Goal: Task Accomplishment & Management: Manage account settings

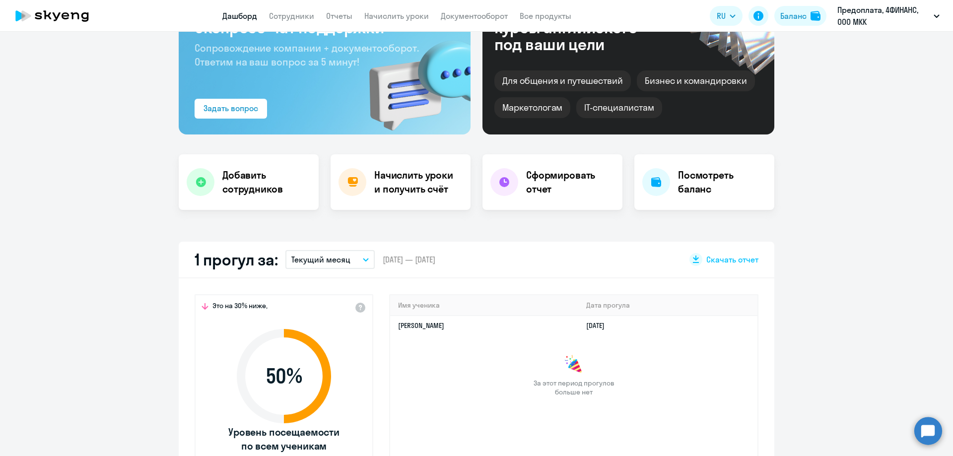
scroll to position [198, 0]
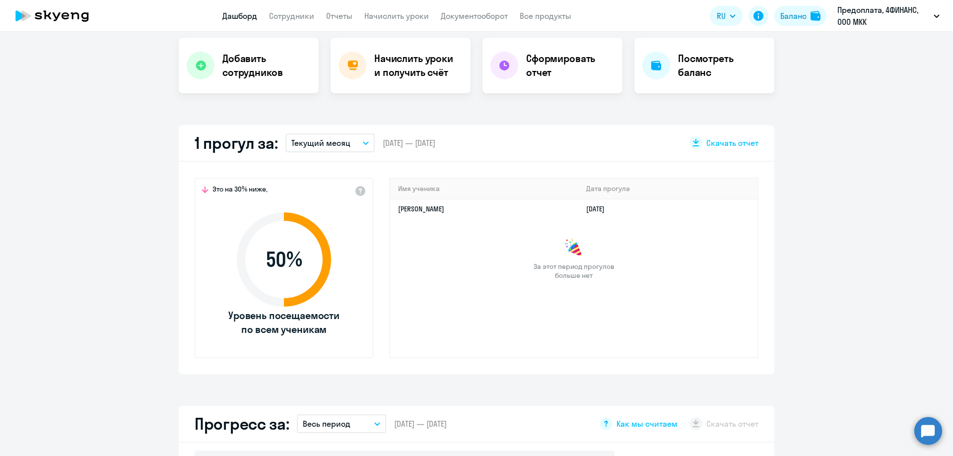
select select "30"
click at [75, 263] on app-truancy-attendance-dashboard "1 прогул за: Текущий месяц – [DATE] — [DATE] Скачать отчет Это на 30% ниже, 50 …" at bounding box center [476, 249] width 953 height 249
click at [246, 61] on h4 "Добавить сотрудников" at bounding box center [266, 66] width 88 height 28
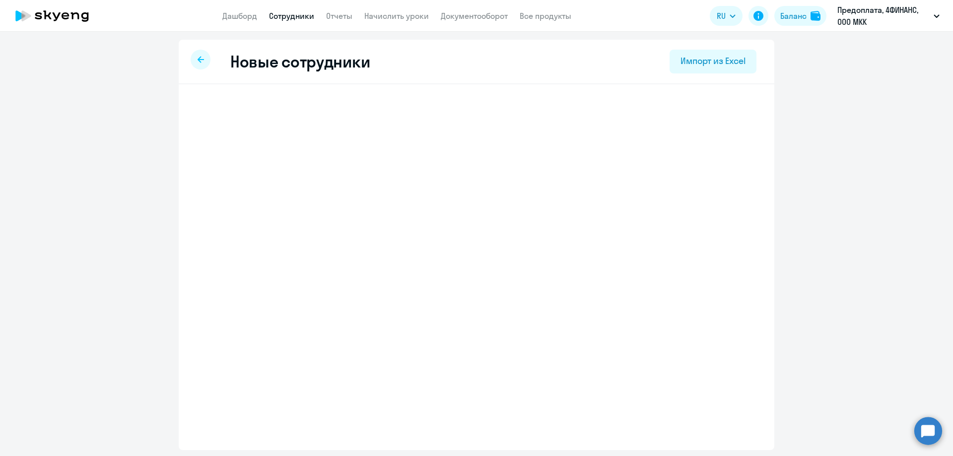
select select "english_adult_not_native_speaker"
select select "3"
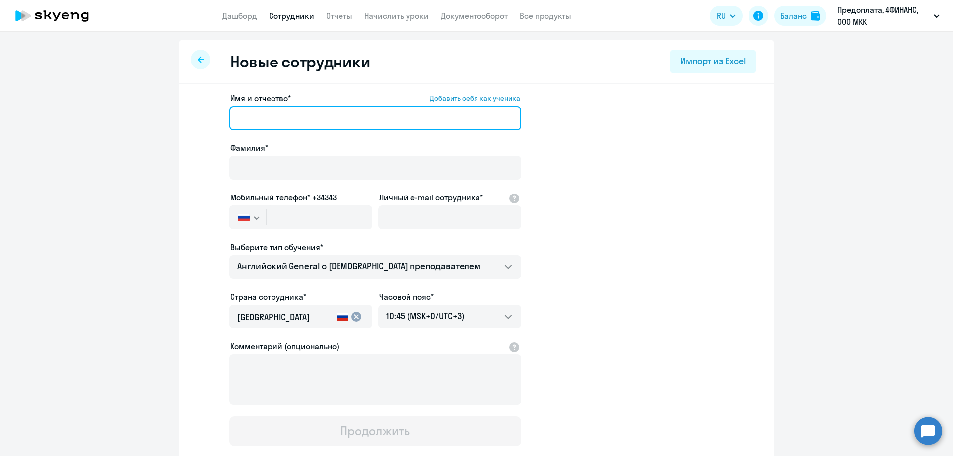
click at [240, 119] on input "Имя и отчество* Добавить себя как ученика" at bounding box center [375, 118] width 292 height 24
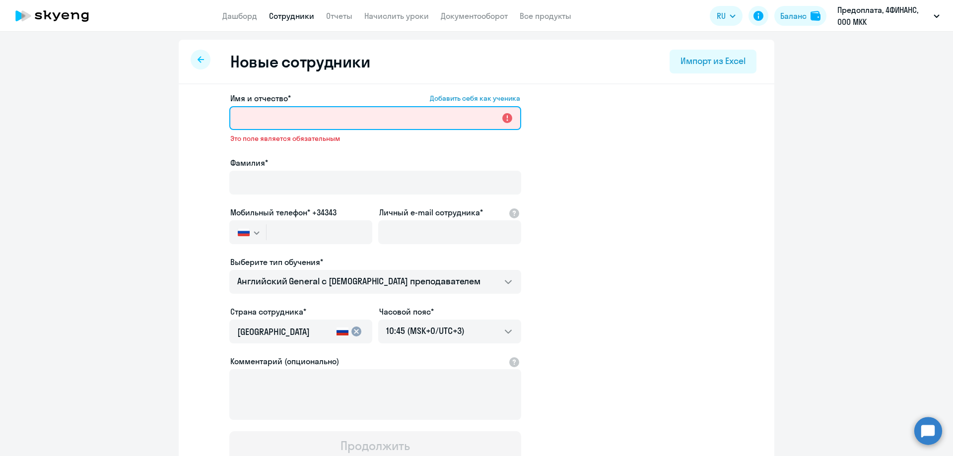
click at [309, 122] on input "Имя и отчество* Добавить себя как ученика" at bounding box center [375, 118] width 292 height 24
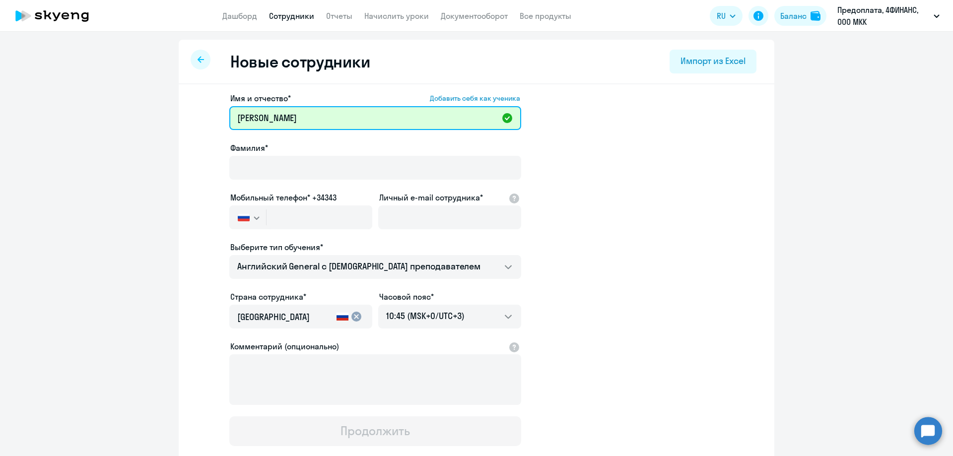
click at [303, 122] on input "Галкина Мария" at bounding box center [375, 118] width 292 height 24
click at [266, 120] on input "Галкина Мария" at bounding box center [375, 118] width 292 height 24
type input "Мария"
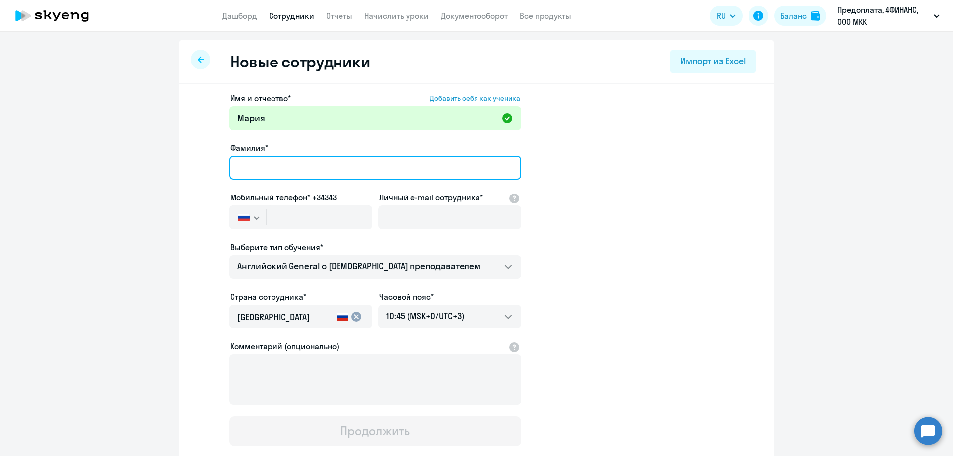
click at [264, 167] on input "Фамилия*" at bounding box center [375, 168] width 292 height 24
type input "Галкина"
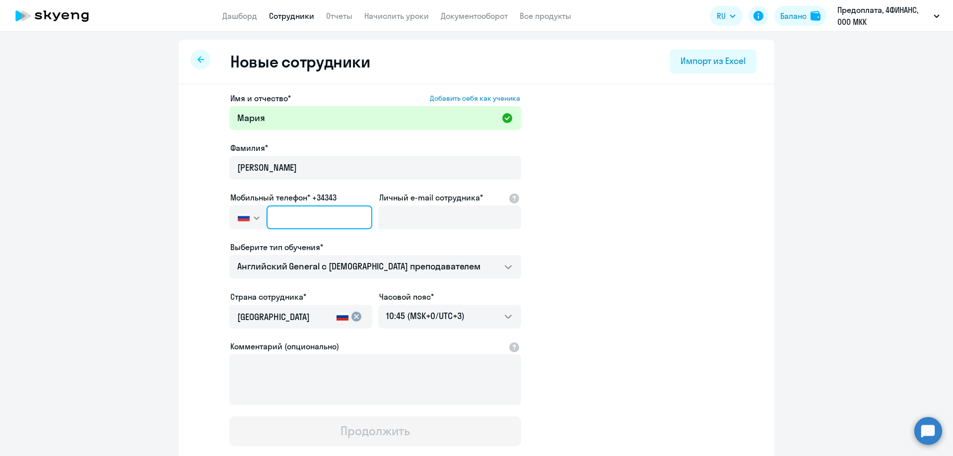
click at [289, 220] on input "text" at bounding box center [319, 217] width 106 height 24
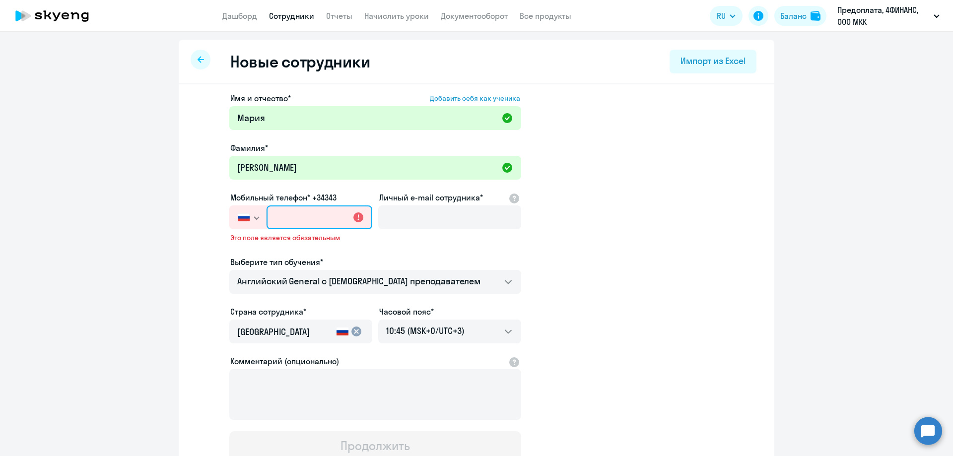
click at [282, 215] on input "text" at bounding box center [319, 217] width 106 height 24
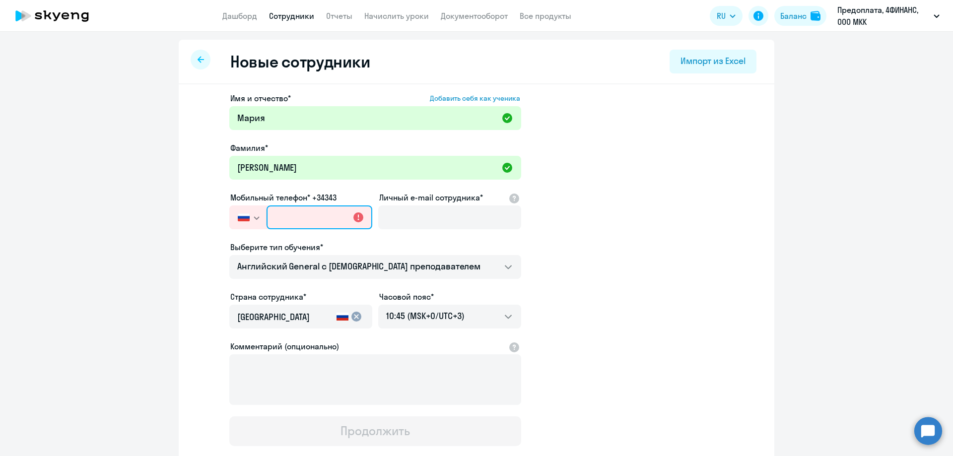
paste input "+7 913 904-22-65"
type input "+7 913 904-22-65"
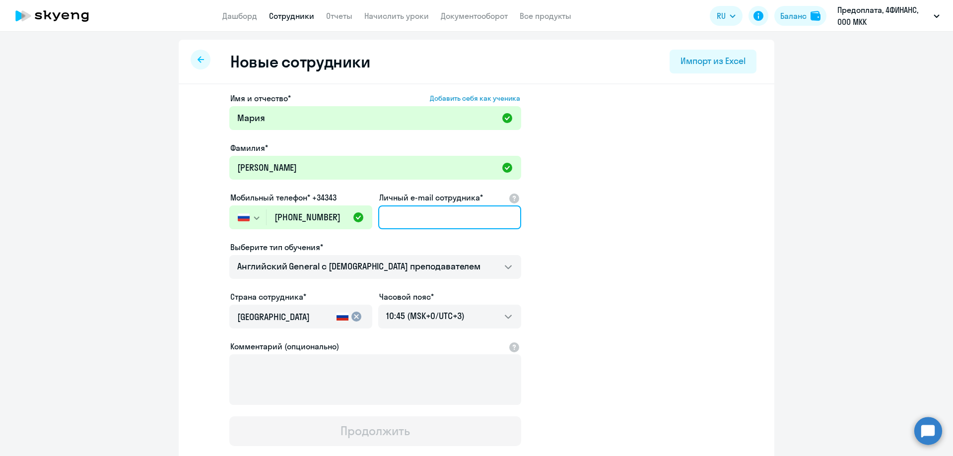
click at [415, 212] on input "Личный e-mail сотрудника*" at bounding box center [449, 217] width 143 height 24
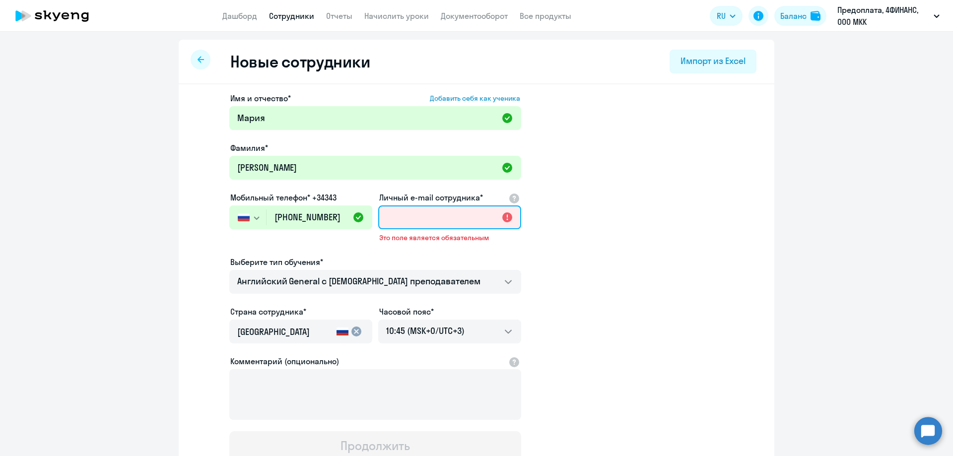
click at [413, 221] on input "Личный e-mail сотрудника*" at bounding box center [449, 217] width 143 height 24
paste input "Galkina_m@inbox.ru"
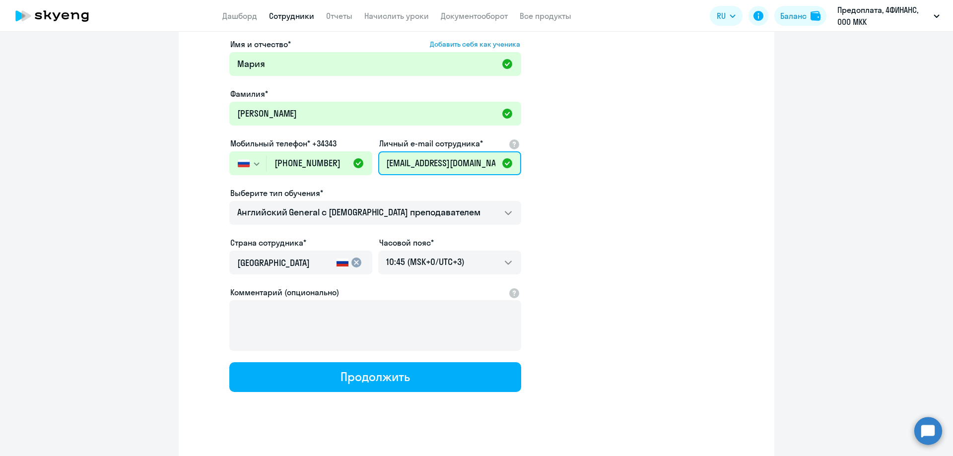
scroll to position [64, 0]
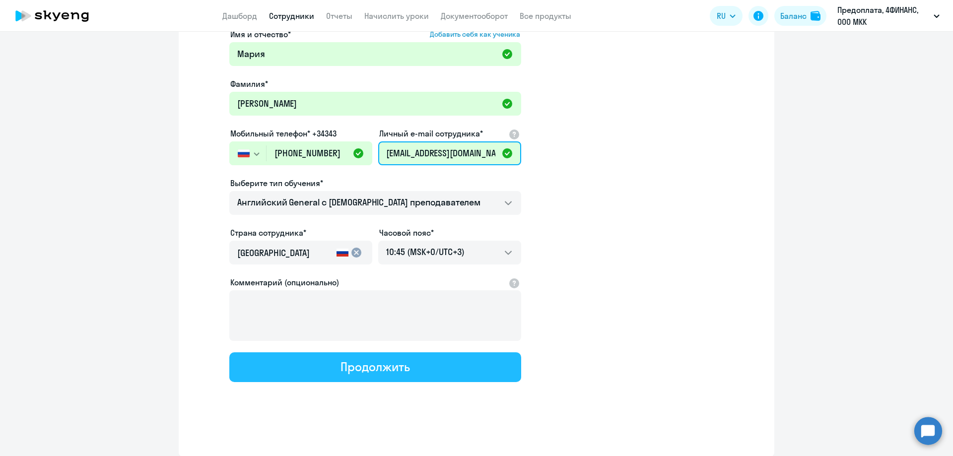
type input "Galkina_m@inbox.ru"
click at [448, 365] on button "Продолжить" at bounding box center [375, 367] width 292 height 30
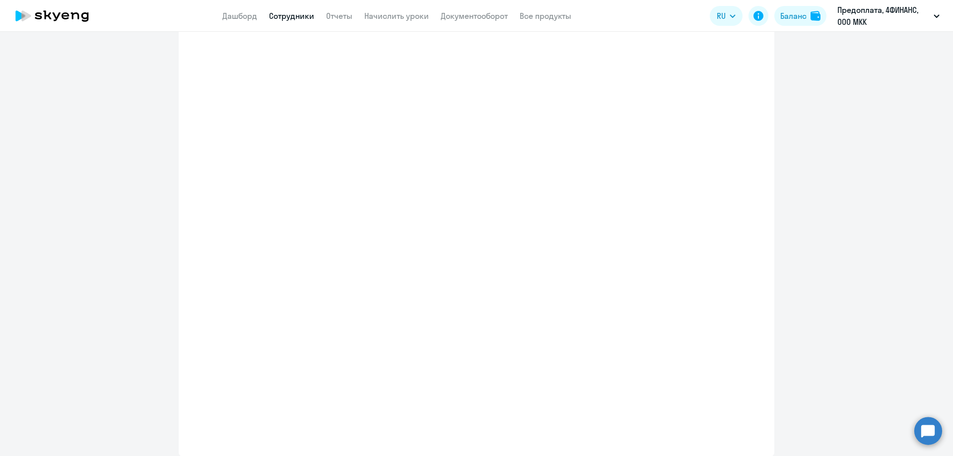
select select "english_adult_not_native_speaker"
select select "3"
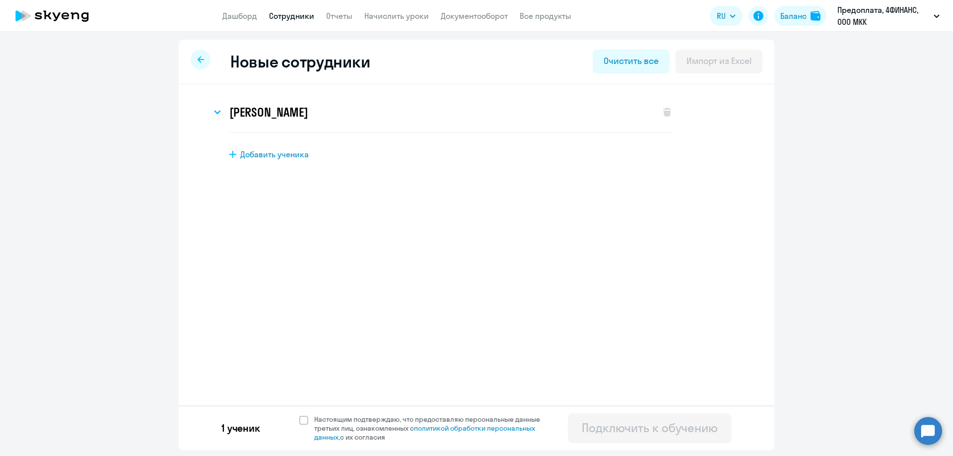
scroll to position [0, 0]
click at [205, 58] on div at bounding box center [201, 60] width 20 height 20
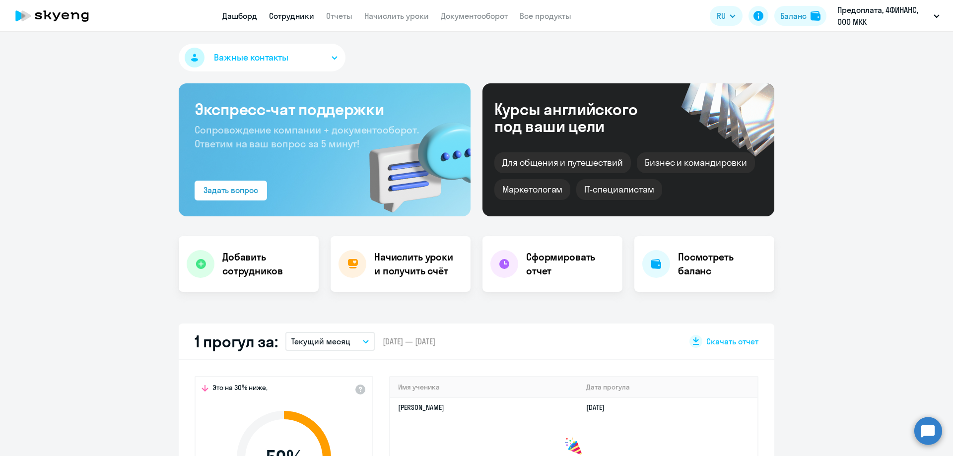
click at [292, 16] on link "Сотрудники" at bounding box center [291, 16] width 45 height 10
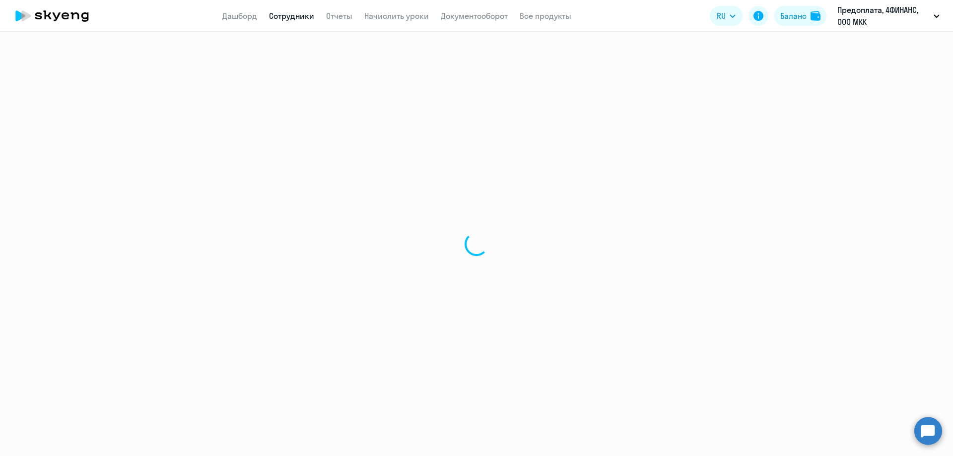
select select "30"
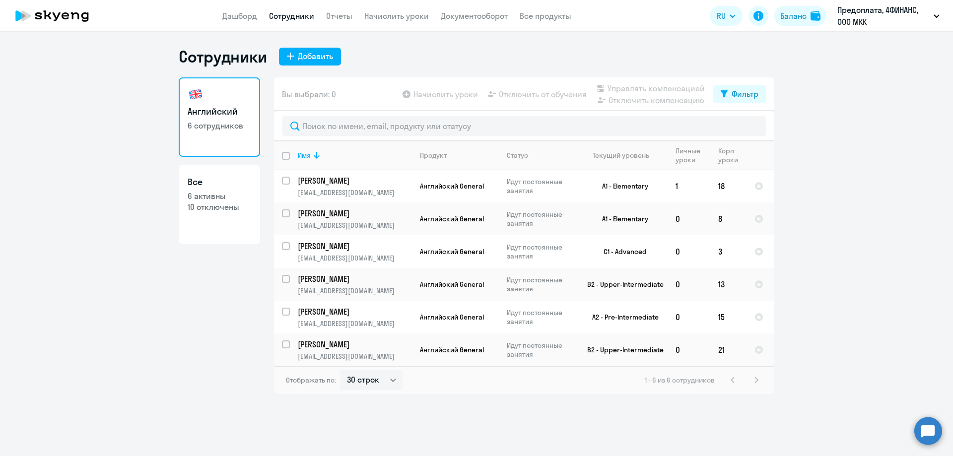
click at [217, 126] on p "6 сотрудников" at bounding box center [220, 125] width 64 height 11
click at [412, 13] on link "Начислить уроки" at bounding box center [396, 16] width 65 height 10
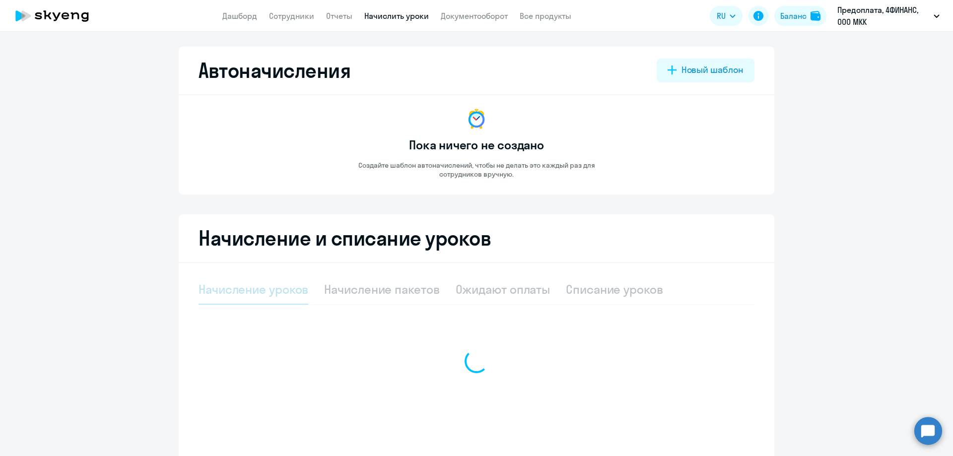
select select "10"
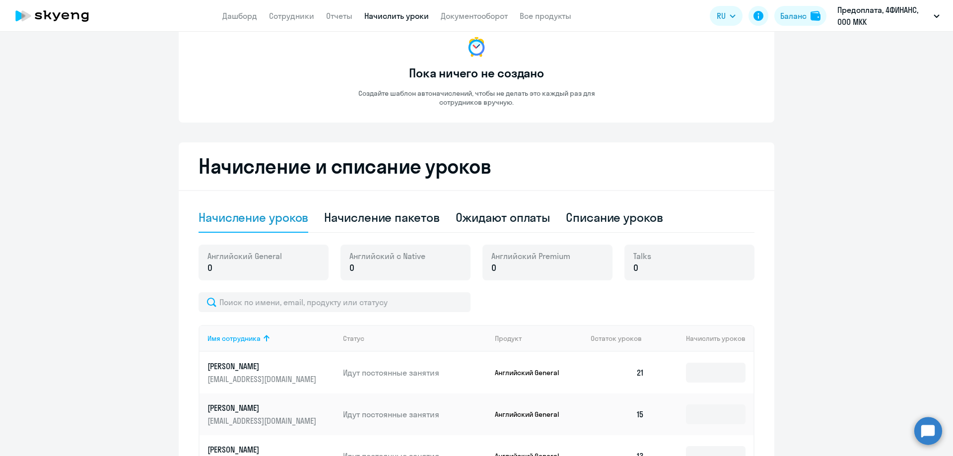
scroll to position [3, 0]
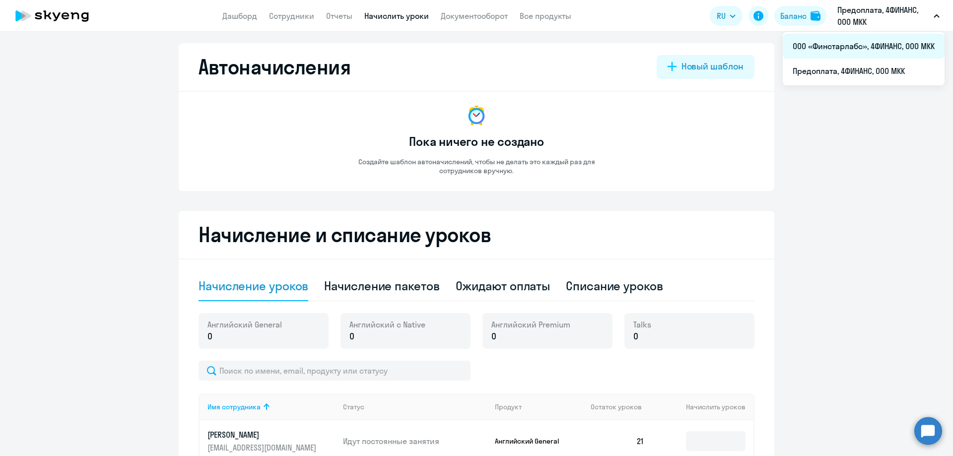
click at [900, 49] on li "ООО «Финстарлабс», 4ФИНАНС, ООО МКК" at bounding box center [864, 46] width 162 height 25
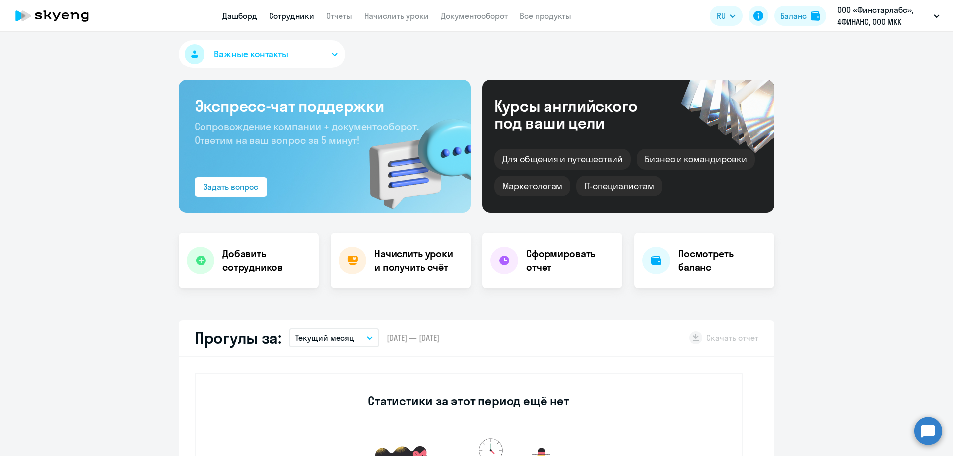
select select "30"
click at [299, 17] on link "Сотрудники" at bounding box center [291, 16] width 45 height 10
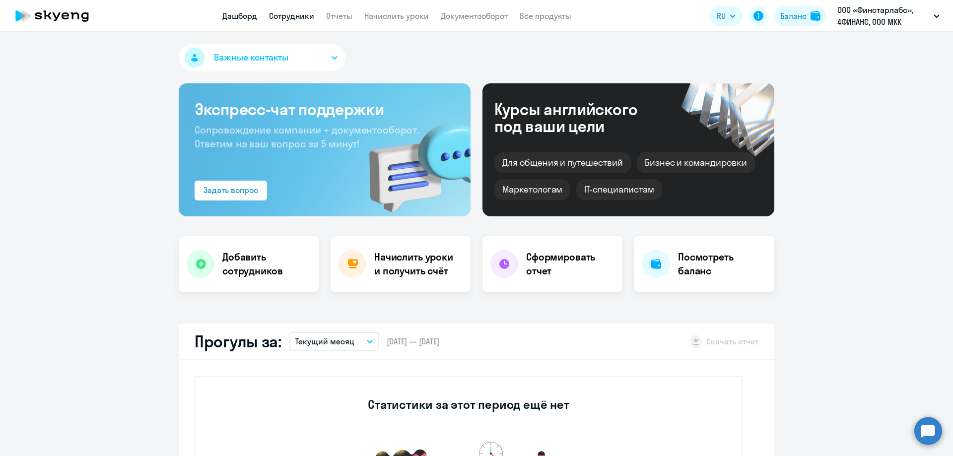
select select "30"
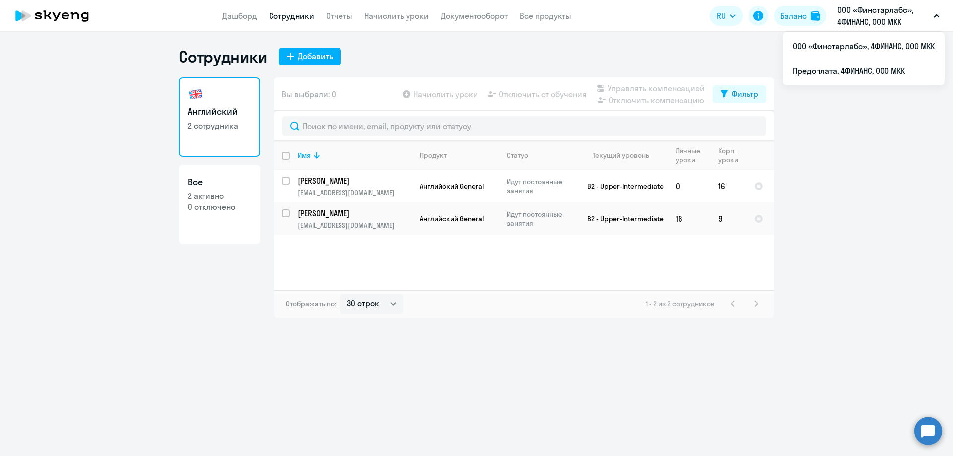
click at [899, 10] on p "ООО «Финстарлабс», 4ФИНАНС, ООО МКК" at bounding box center [883, 16] width 92 height 24
click at [898, 25] on p "ООО «Финстарлабс», 4ФИНАНС, ООО МКК" at bounding box center [883, 16] width 92 height 24
click at [884, 71] on li "Предоплата, 4ФИНАНС, ООО МКК" at bounding box center [864, 71] width 162 height 25
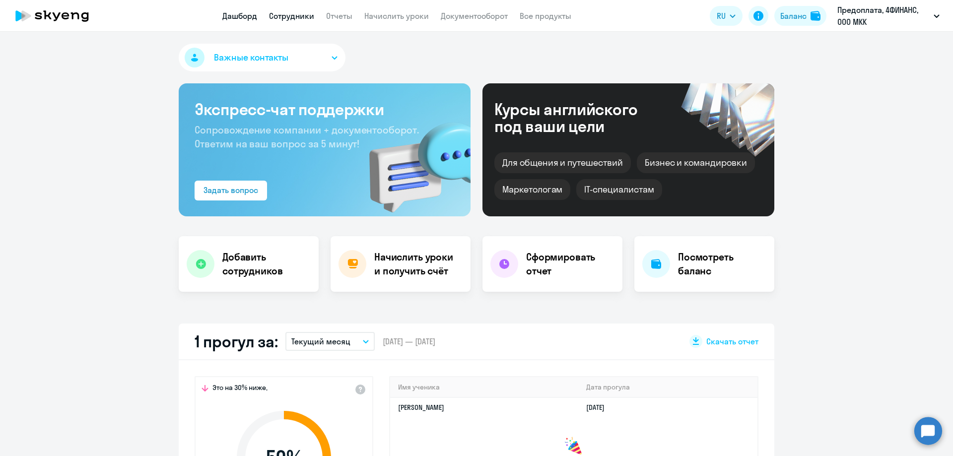
click at [300, 16] on link "Сотрудники" at bounding box center [291, 16] width 45 height 10
select select "30"
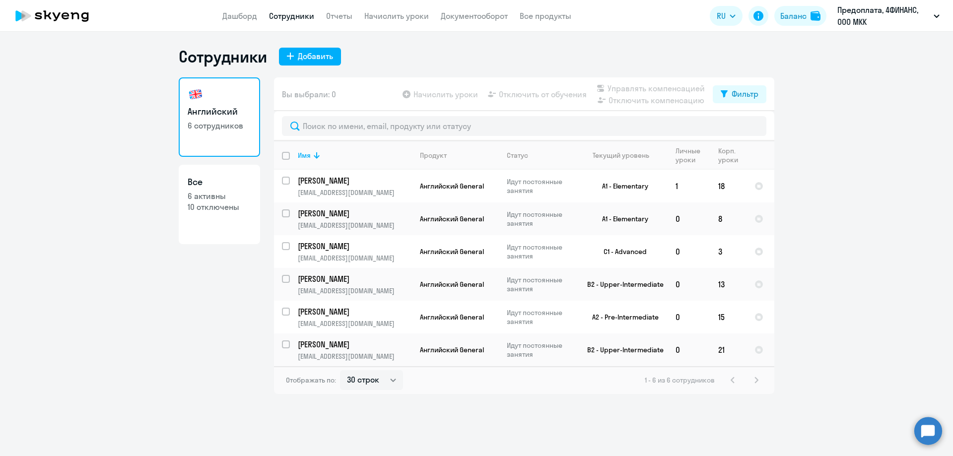
click at [215, 209] on p "10 отключены" at bounding box center [220, 206] width 64 height 11
select select "30"
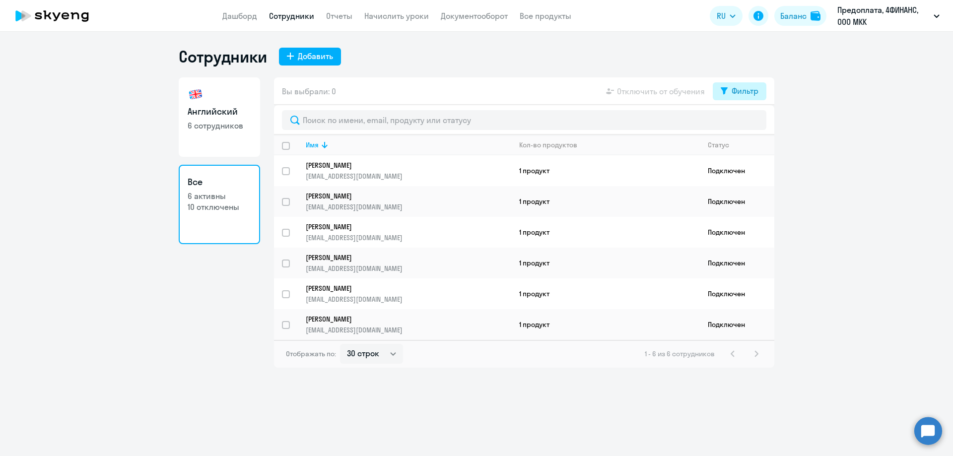
click at [736, 89] on div "Фильтр" at bounding box center [744, 91] width 27 height 12
click at [754, 122] on span at bounding box center [749, 124] width 17 height 10
click at [741, 123] on input "checkbox" at bounding box center [741, 123] width 0 height 0
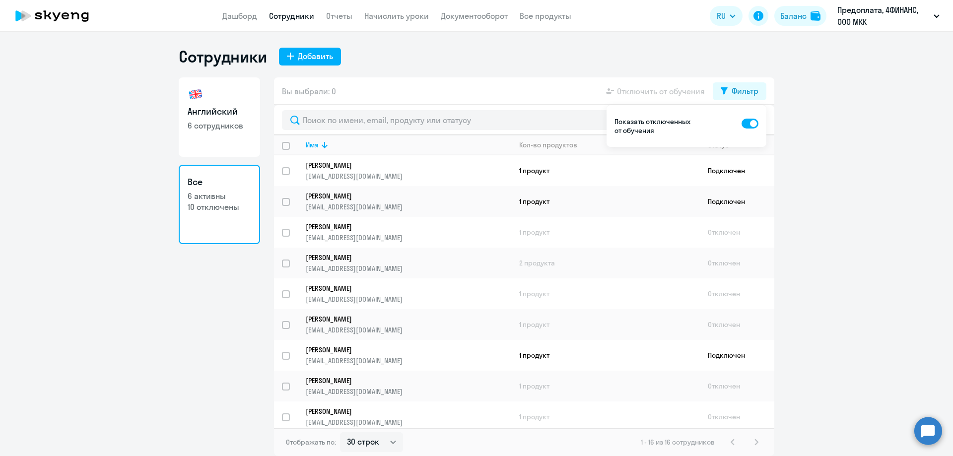
click at [745, 122] on span at bounding box center [749, 124] width 17 height 10
click at [741, 123] on input "checkbox" at bounding box center [741, 123] width 0 height 0
checkbox input "false"
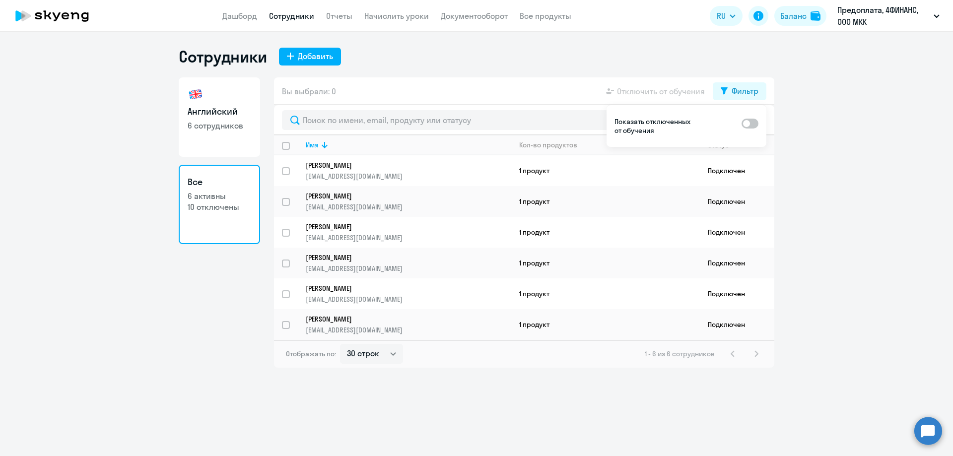
click at [220, 195] on p "6 активны" at bounding box center [220, 196] width 64 height 11
click at [245, 13] on link "Дашборд" at bounding box center [239, 16] width 35 height 10
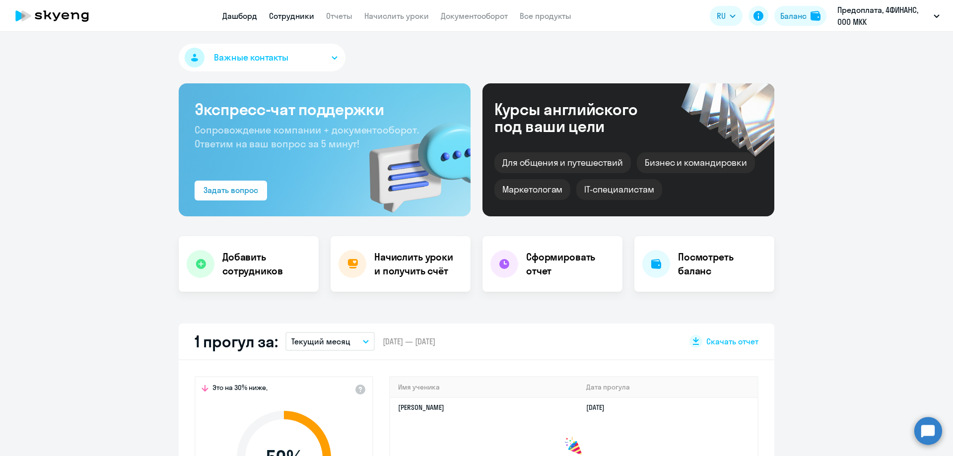
click at [284, 13] on link "Сотрудники" at bounding box center [291, 16] width 45 height 10
select select "30"
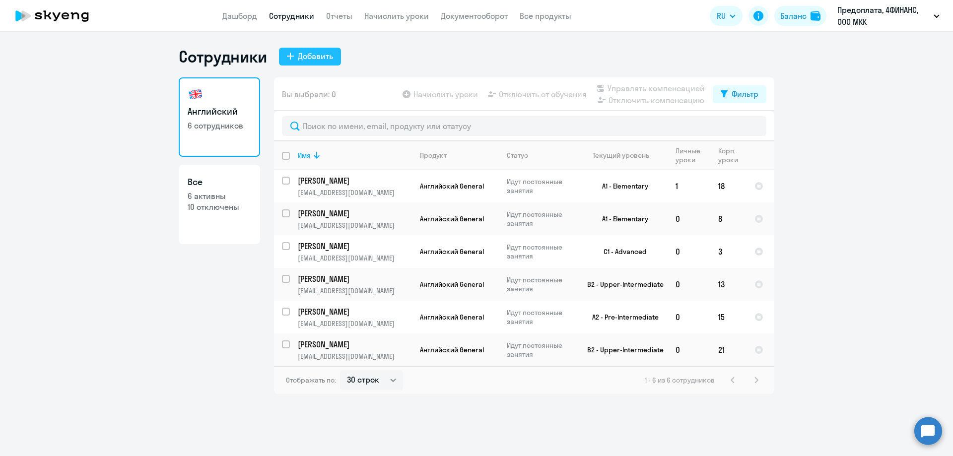
click at [304, 59] on div "Добавить" at bounding box center [315, 56] width 35 height 12
select select "english_adult_not_native_speaker"
select select "3"
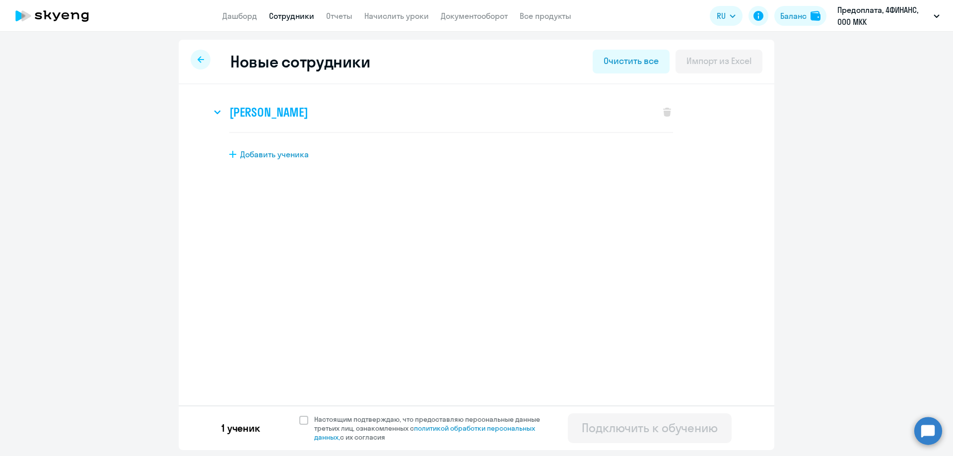
click at [295, 114] on h3 "Мария Галкина" at bounding box center [268, 112] width 78 height 16
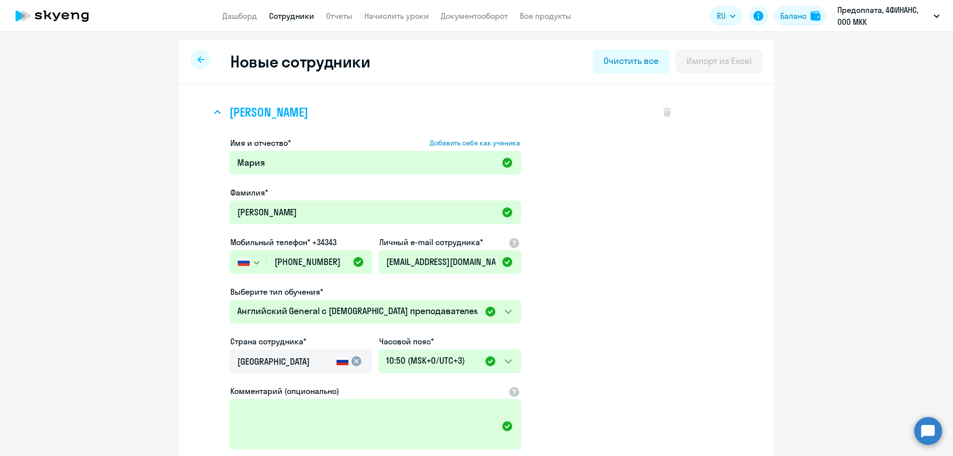
click at [214, 112] on icon at bounding box center [216, 112] width 5 height 3
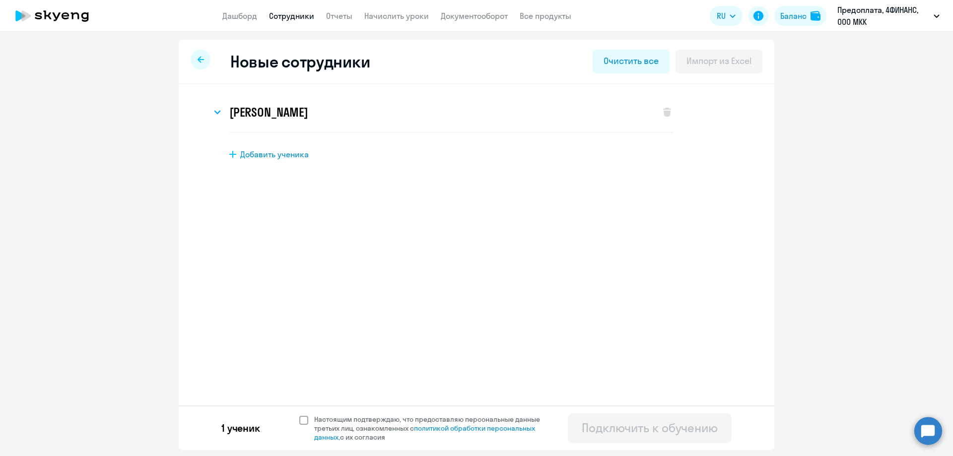
click at [300, 420] on span at bounding box center [303, 420] width 9 height 9
click at [299, 415] on input "Настоящим подтверждаю, что предоставляю персональные данные третьих лиц, ознако…" at bounding box center [299, 414] width 0 height 0
checkbox input "true"
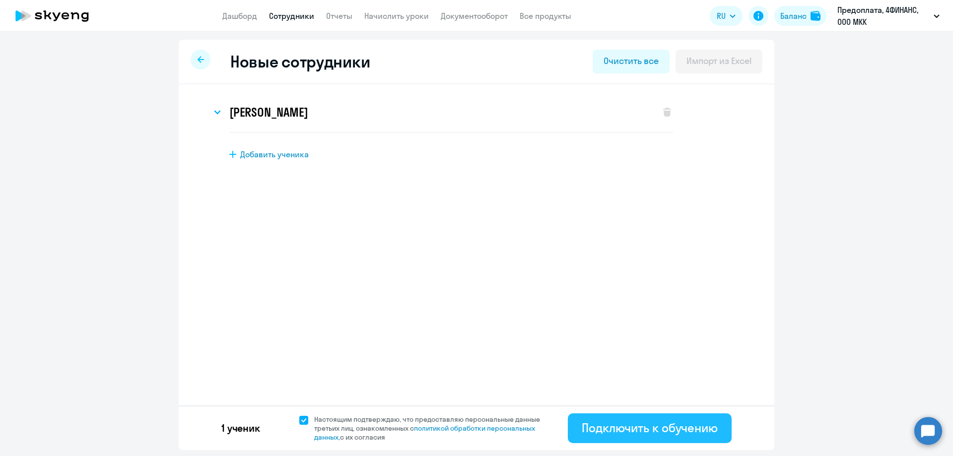
click at [678, 428] on div "Подключить к обучению" at bounding box center [650, 428] width 136 height 16
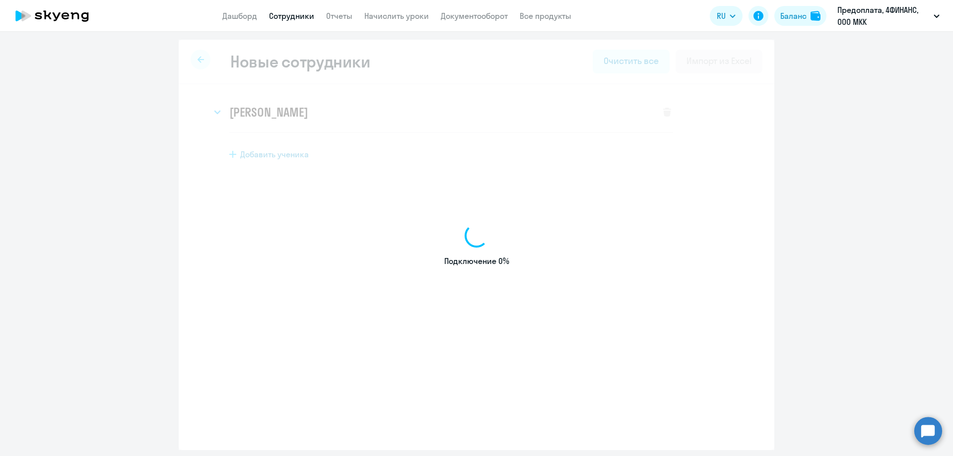
select select "english_adult_not_native_speaker"
select select "3"
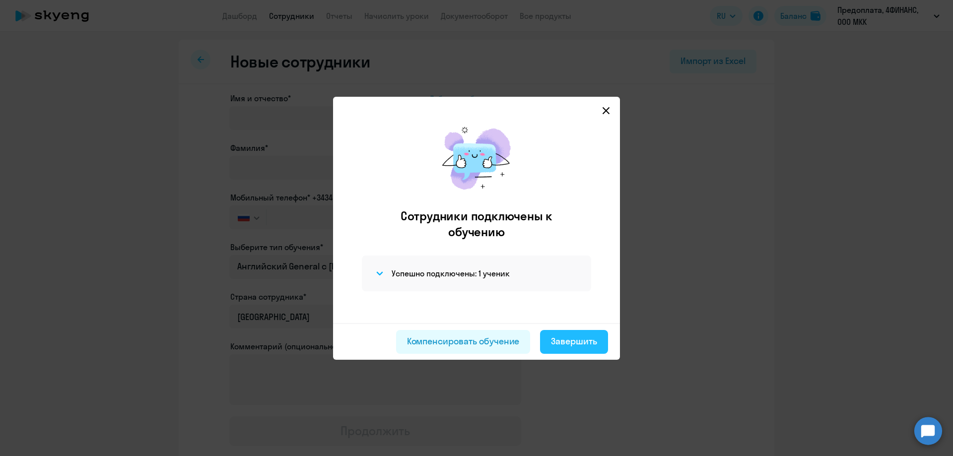
click at [578, 339] on div "Завершить" at bounding box center [574, 341] width 46 height 13
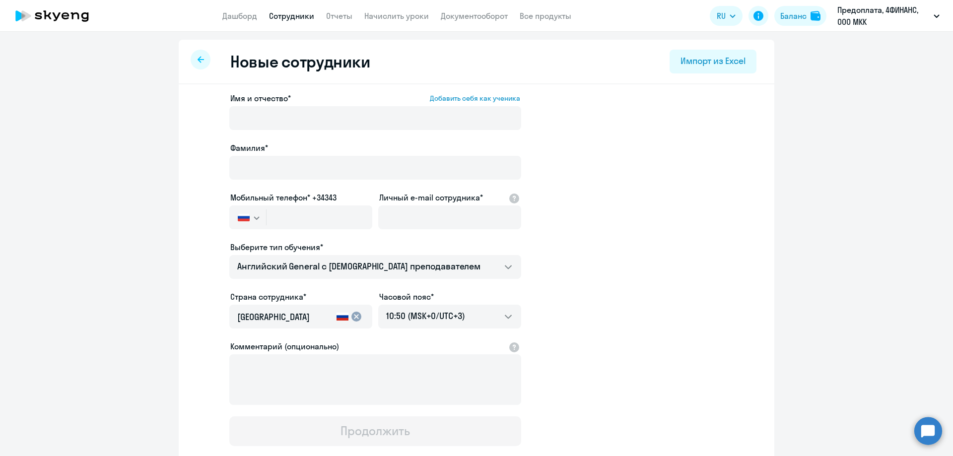
select select "30"
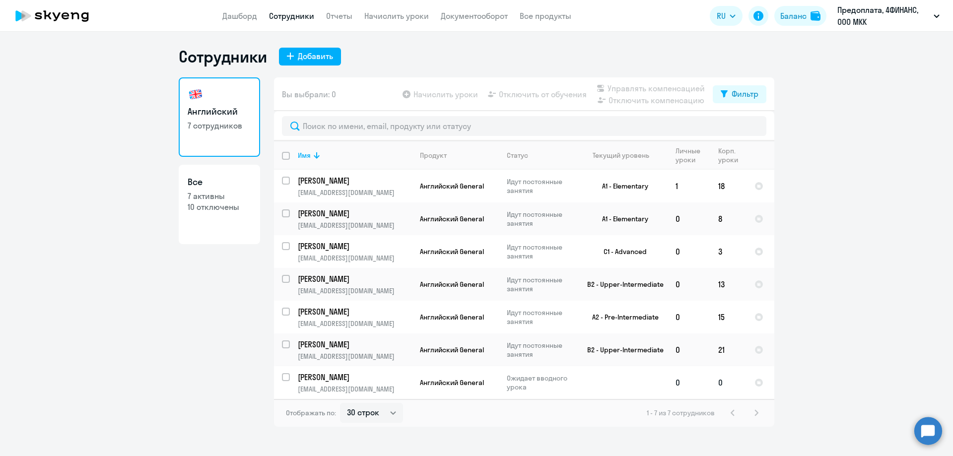
click at [382, 379] on p "Галкина Мария" at bounding box center [354, 377] width 112 height 11
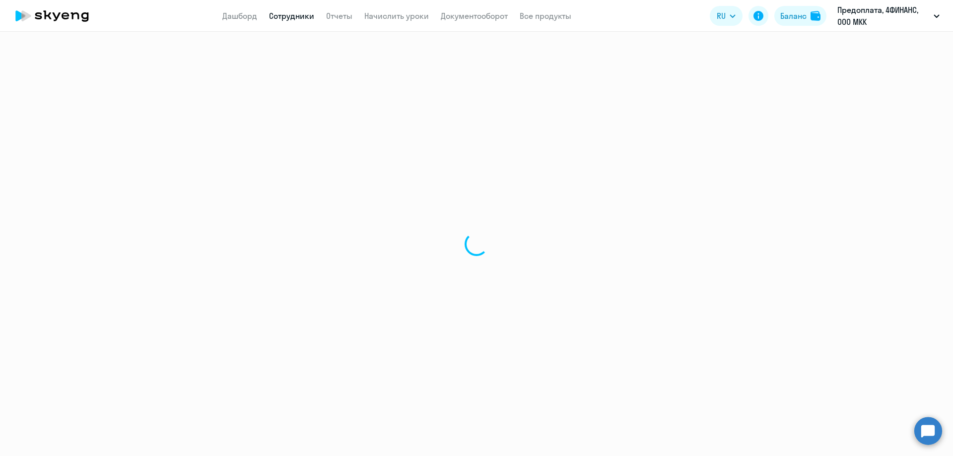
select select "english"
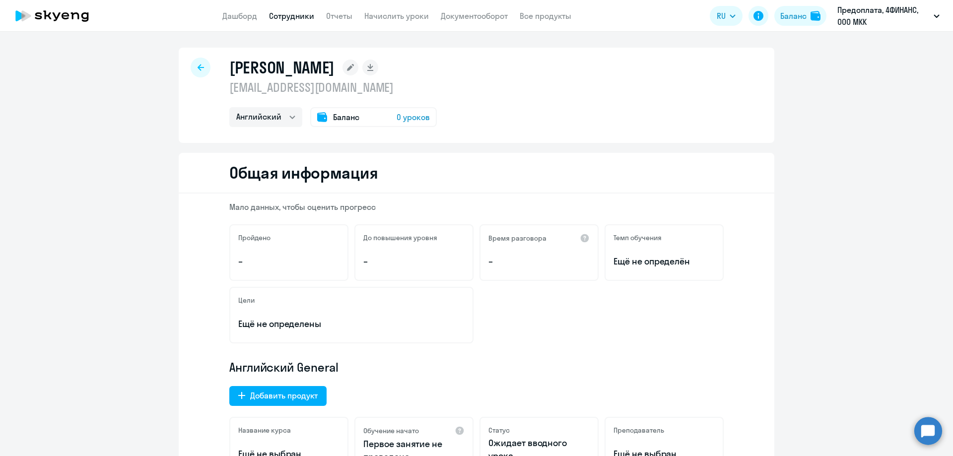
click at [399, 117] on span "0 уроков" at bounding box center [413, 117] width 33 height 12
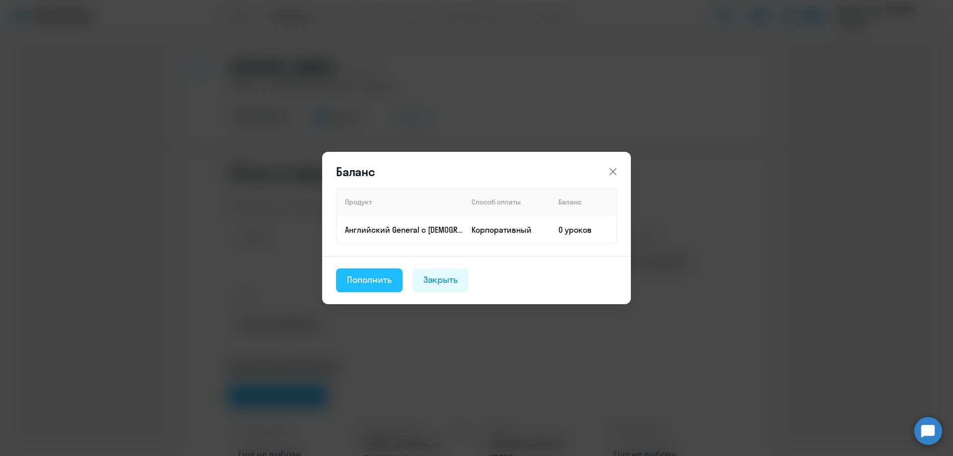
click at [358, 277] on div "Пополнить" at bounding box center [369, 279] width 45 height 13
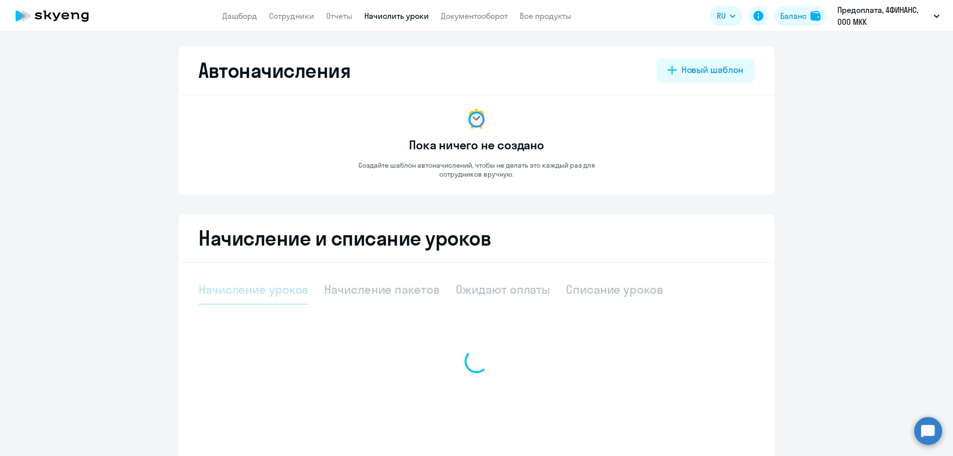
select select "10"
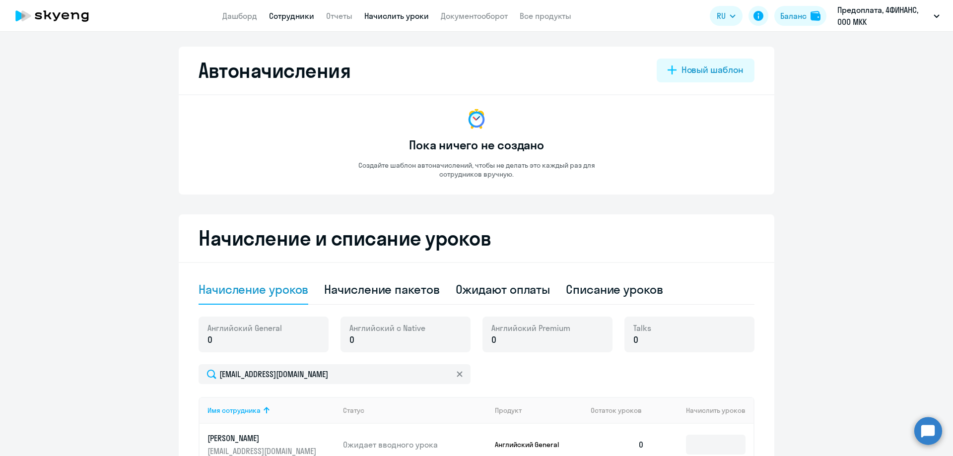
click at [293, 14] on link "Сотрудники" at bounding box center [291, 16] width 45 height 10
select select "30"
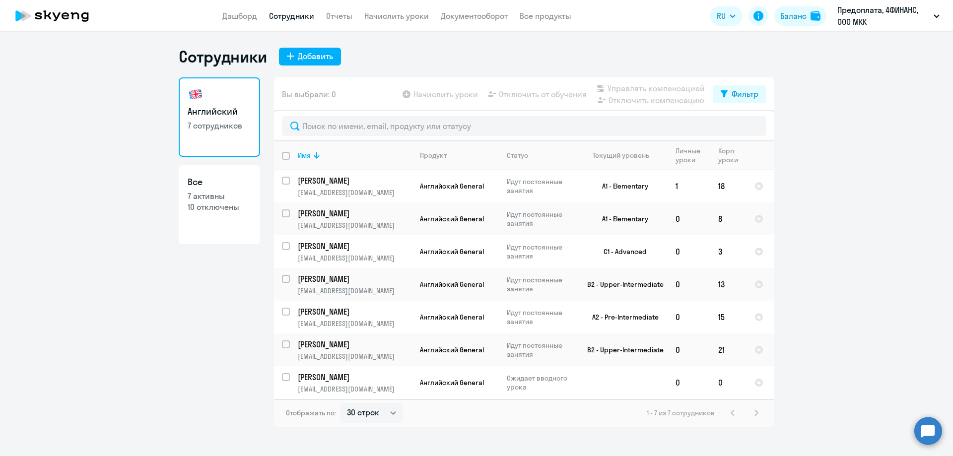
click at [390, 378] on p "Галкина Мария" at bounding box center [354, 377] width 112 height 11
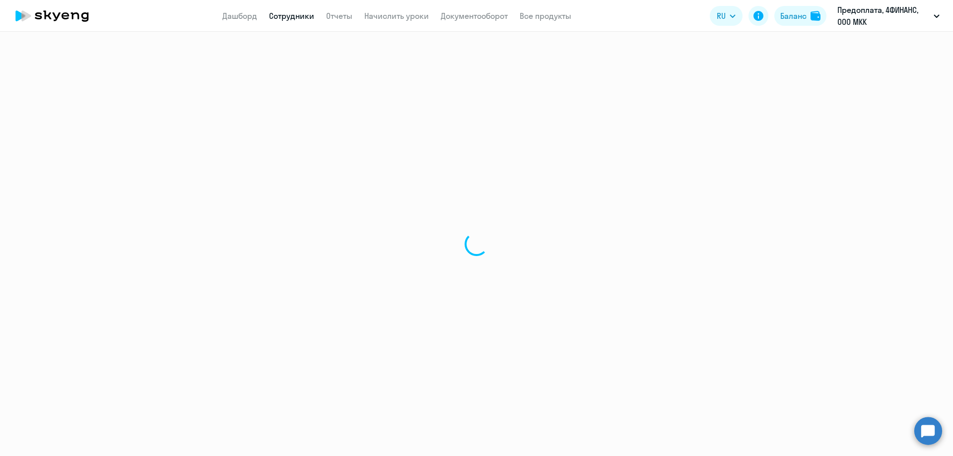
select select "english"
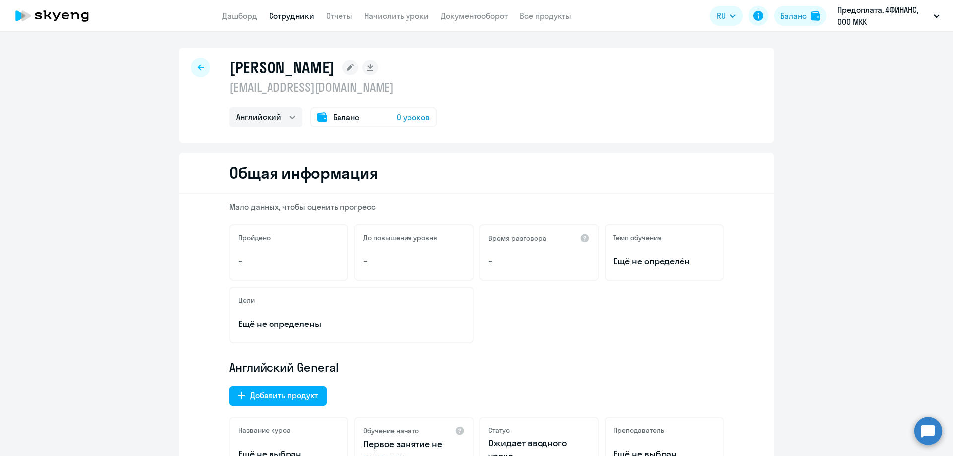
click at [406, 113] on span "0 уроков" at bounding box center [413, 117] width 33 height 12
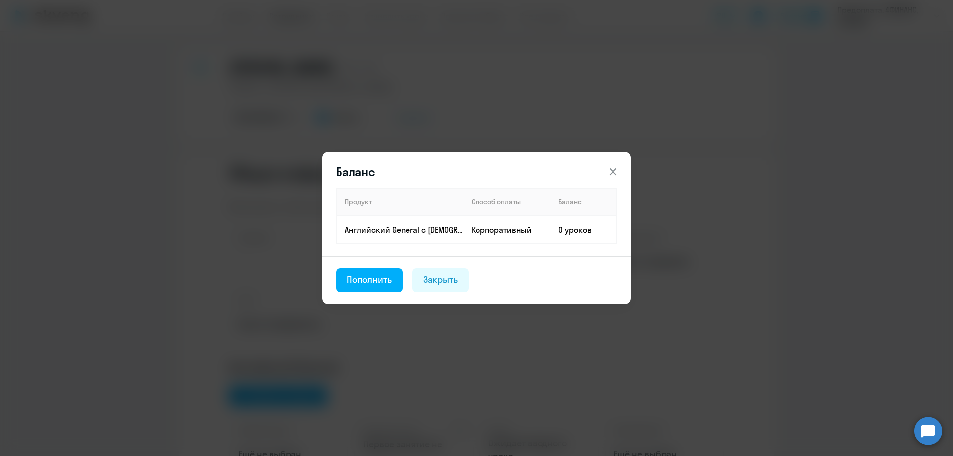
click at [621, 166] on button at bounding box center [613, 172] width 20 height 20
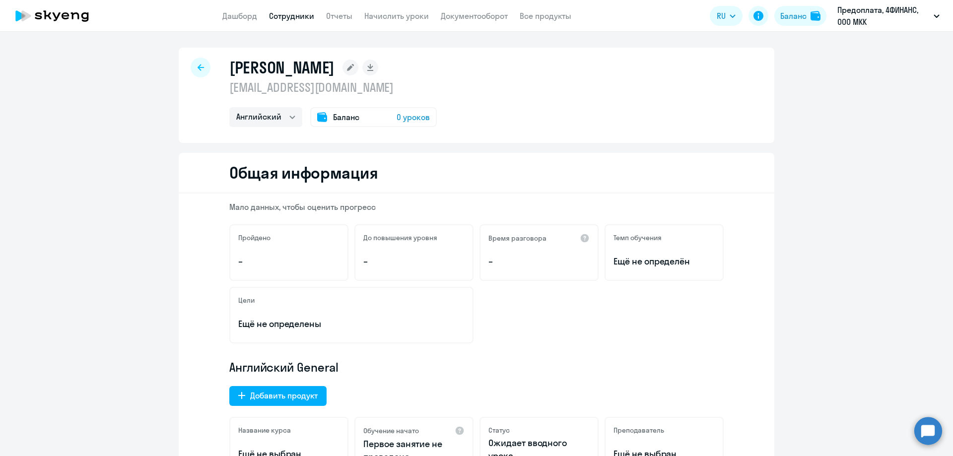
click at [198, 65] on icon at bounding box center [201, 67] width 6 height 6
select select "30"
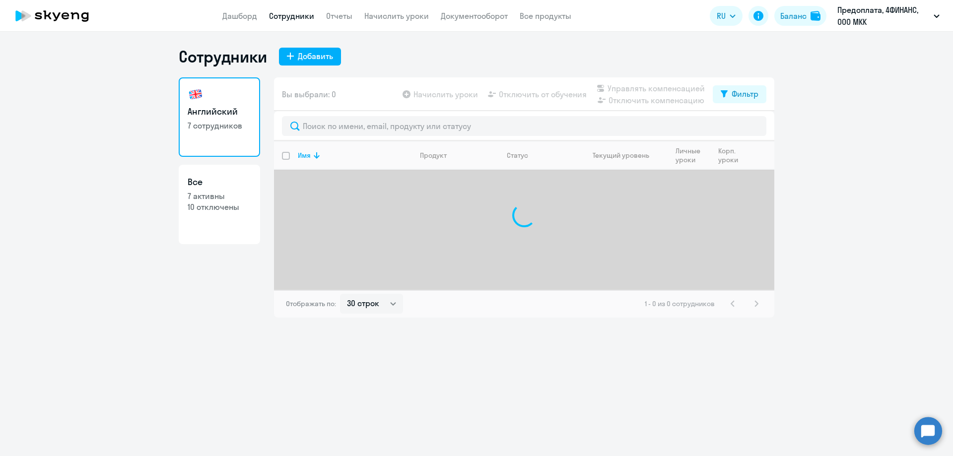
click at [289, 13] on link "Сотрудники" at bounding box center [291, 16] width 45 height 10
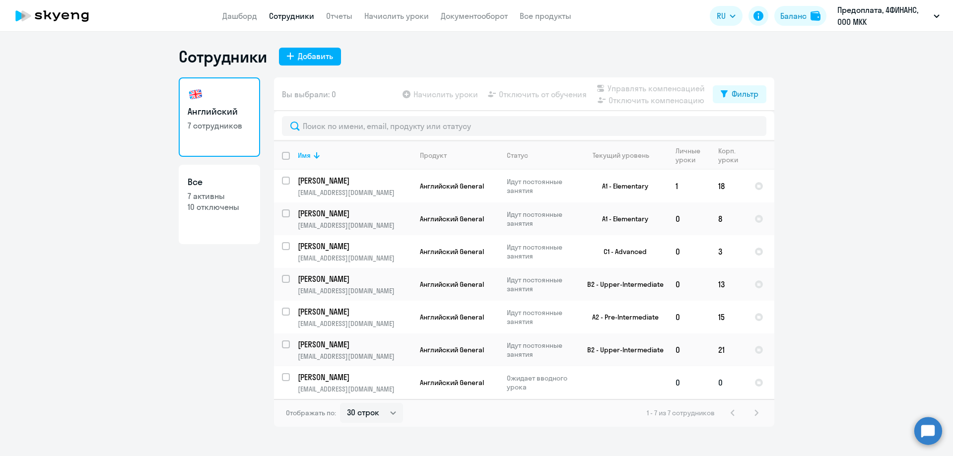
click at [284, 376] on input "select row 42385426" at bounding box center [292, 383] width 20 height 20
checkbox input "true"
click at [284, 308] on input "select row 38620319" at bounding box center [292, 318] width 20 height 20
checkbox input "true"
click at [458, 89] on span "Начислить уроки" at bounding box center [445, 94] width 65 height 12
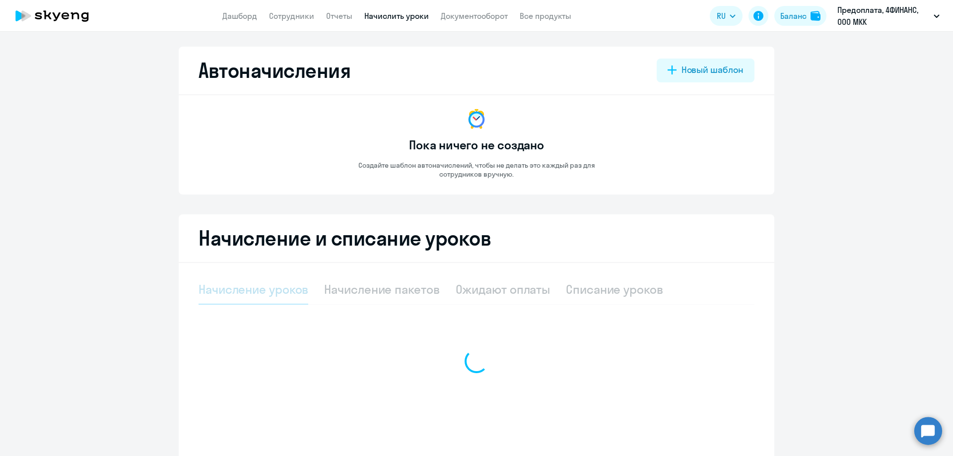
select select "10"
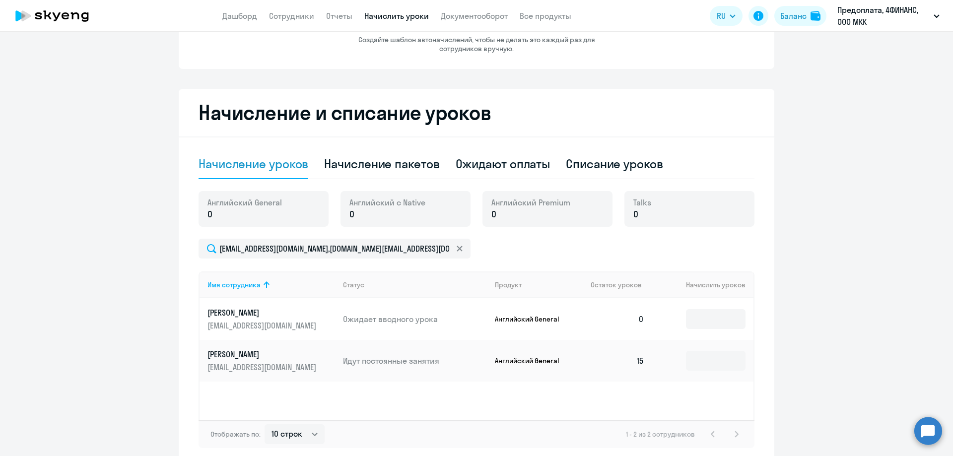
scroll to position [173, 0]
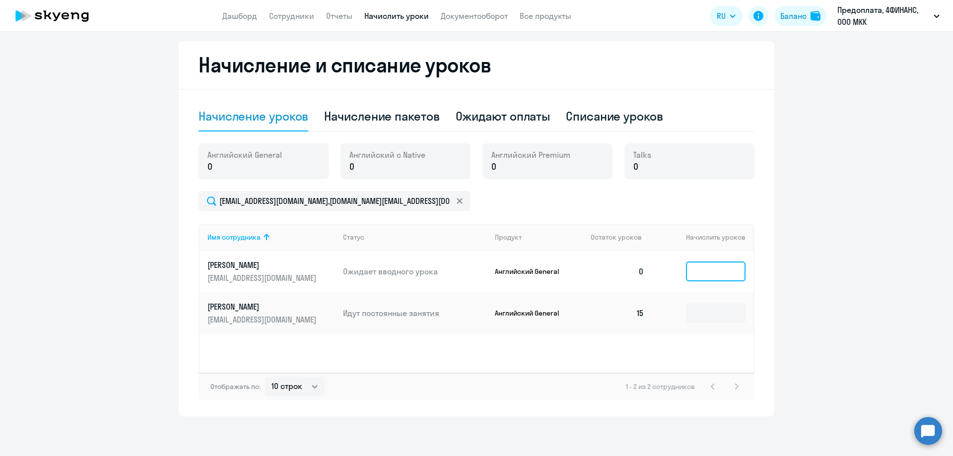
click at [698, 275] on input at bounding box center [716, 272] width 60 height 20
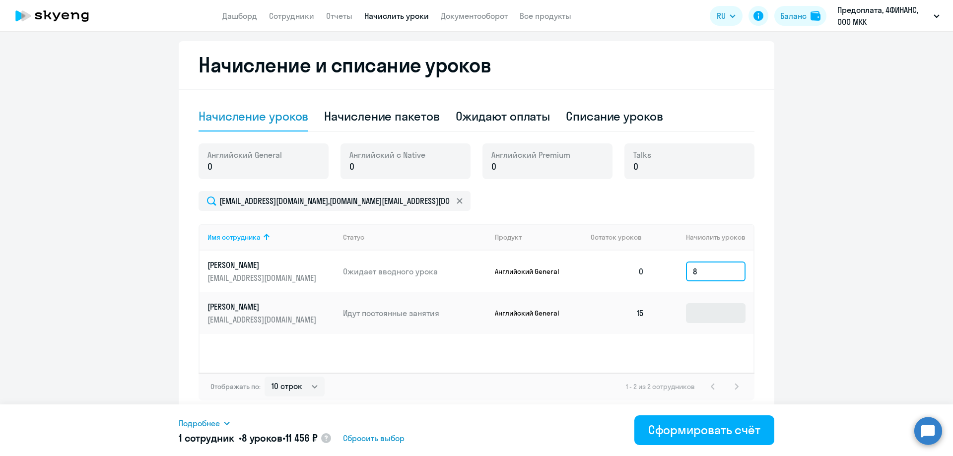
type input "8"
click at [714, 320] on input at bounding box center [716, 313] width 60 height 20
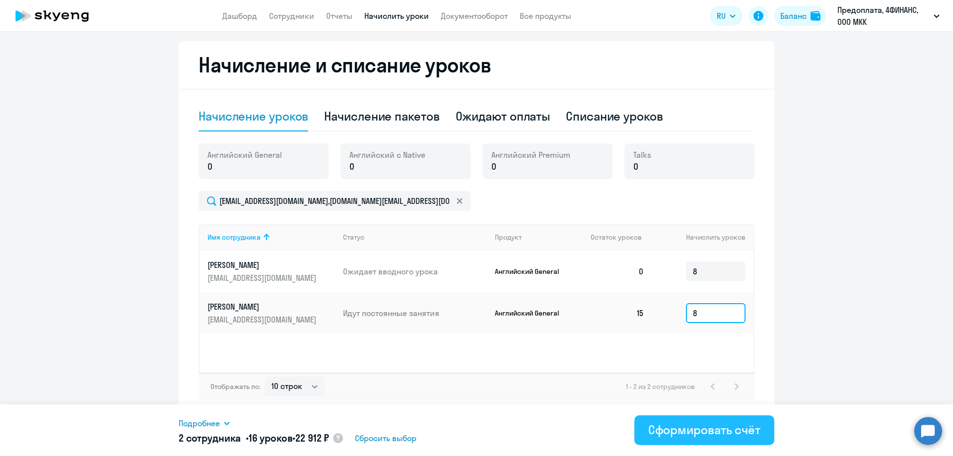
type input "8"
click at [749, 429] on div "Сформировать счёт" at bounding box center [704, 430] width 112 height 16
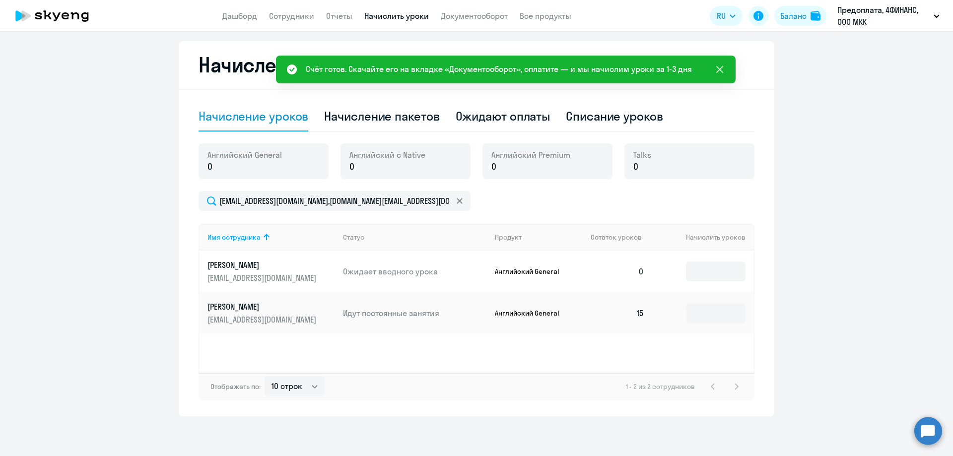
click at [718, 70] on icon at bounding box center [720, 70] width 12 height 12
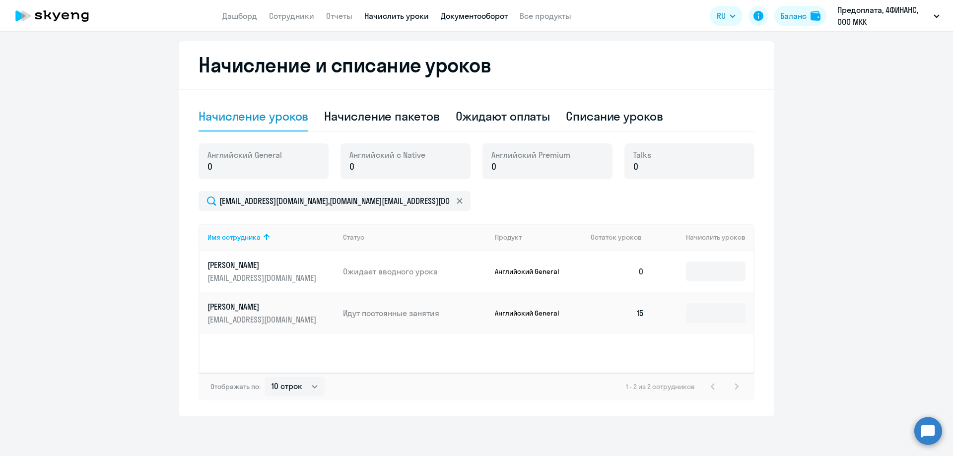
click at [452, 18] on link "Документооборот" at bounding box center [474, 16] width 67 height 10
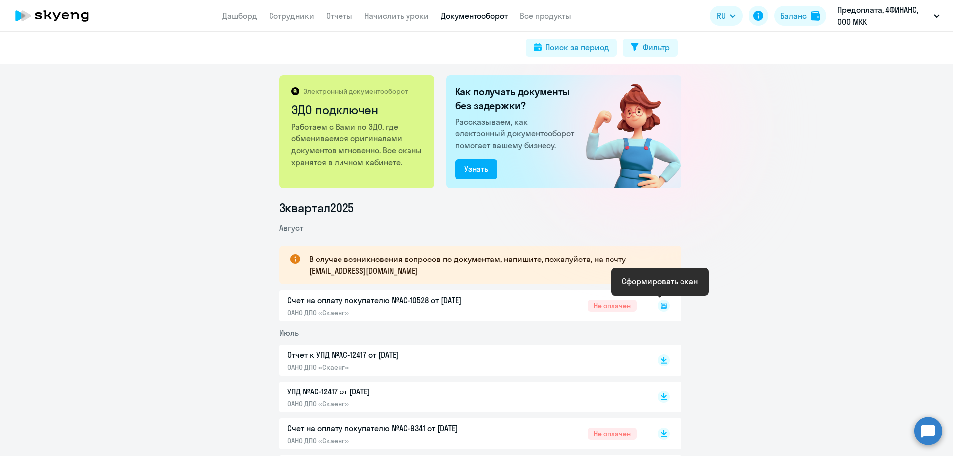
click at [659, 306] on rect at bounding box center [664, 306] width 12 height 12
click at [661, 307] on rect at bounding box center [664, 306] width 12 height 12
